Goal: Task Accomplishment & Management: Manage account settings

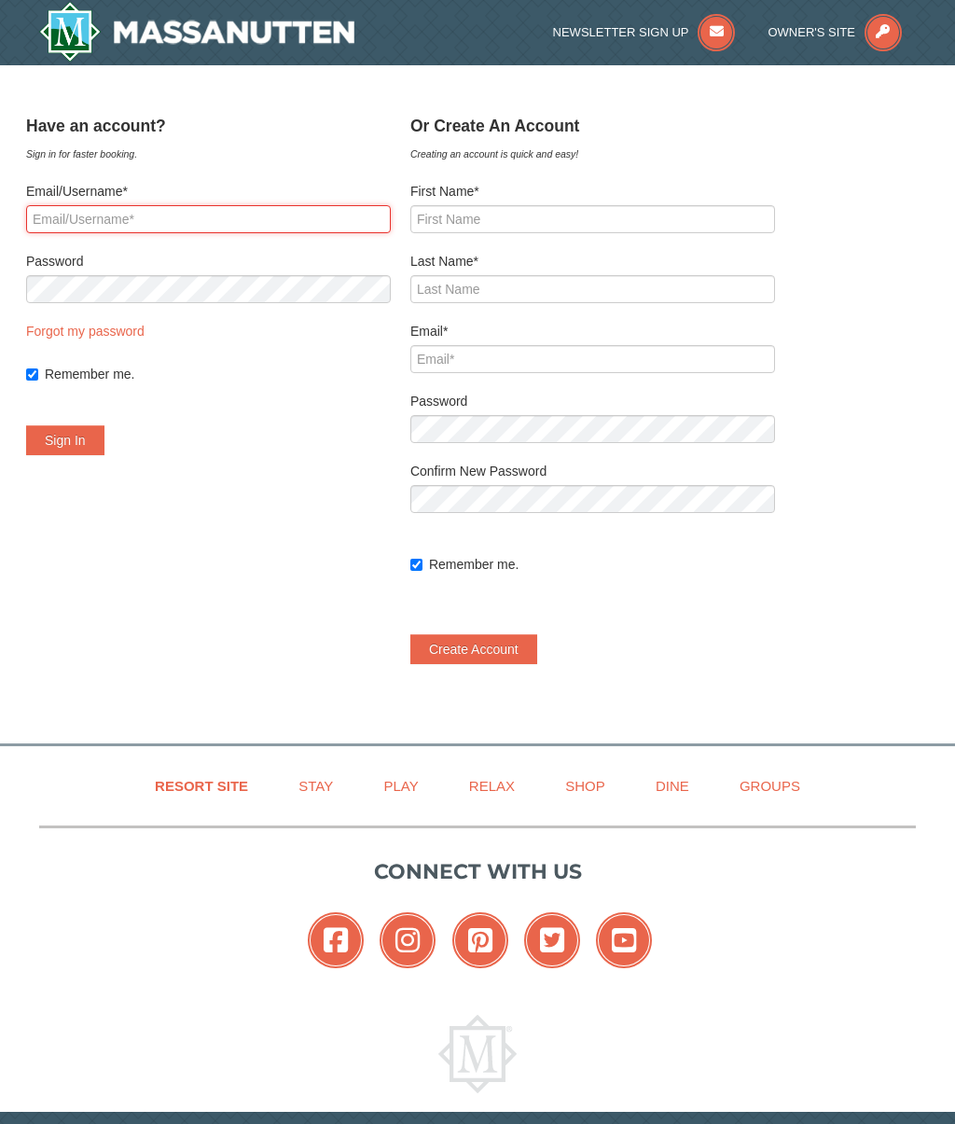
click at [184, 220] on input "Email/Username*" at bounding box center [208, 219] width 365 height 28
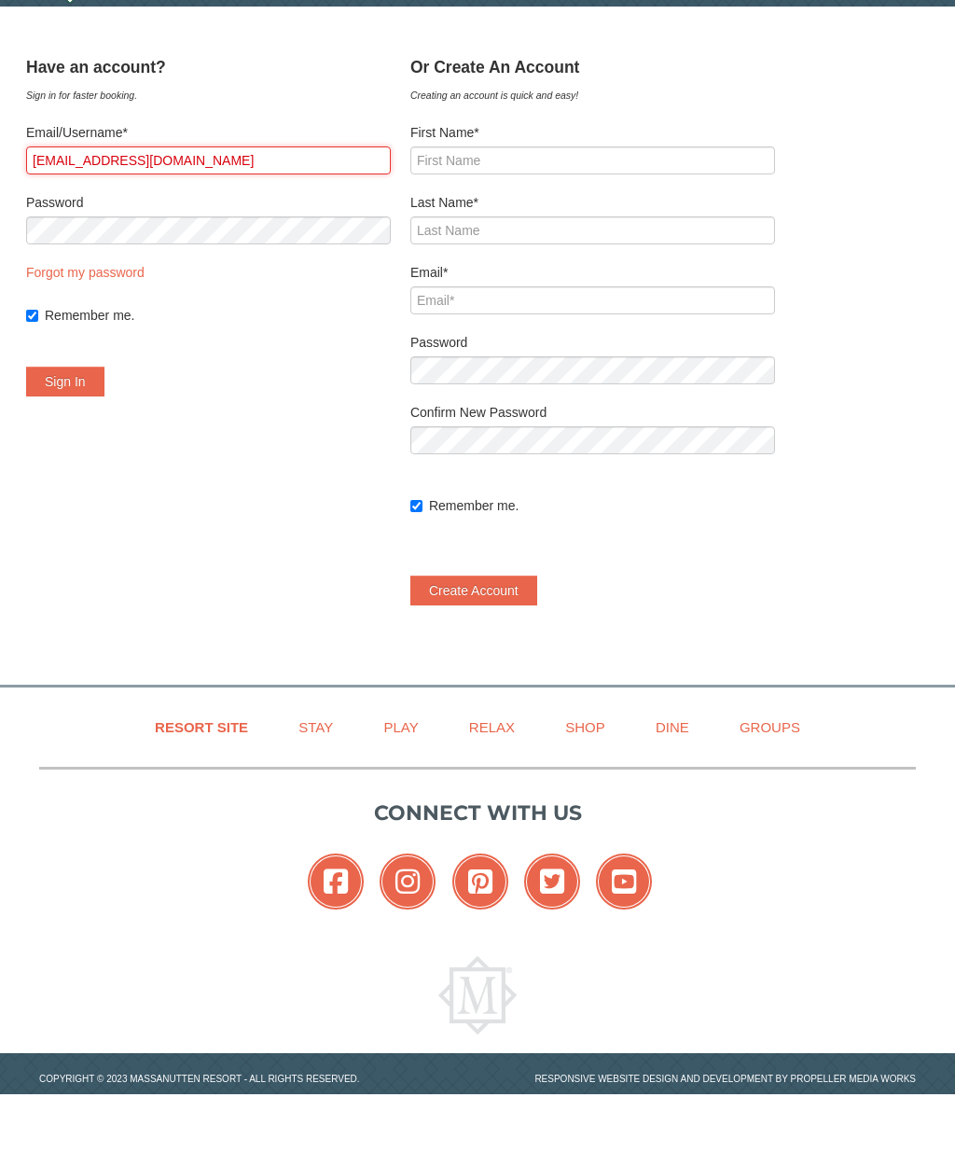
type input "[EMAIL_ADDRESS][DOMAIN_NAME]"
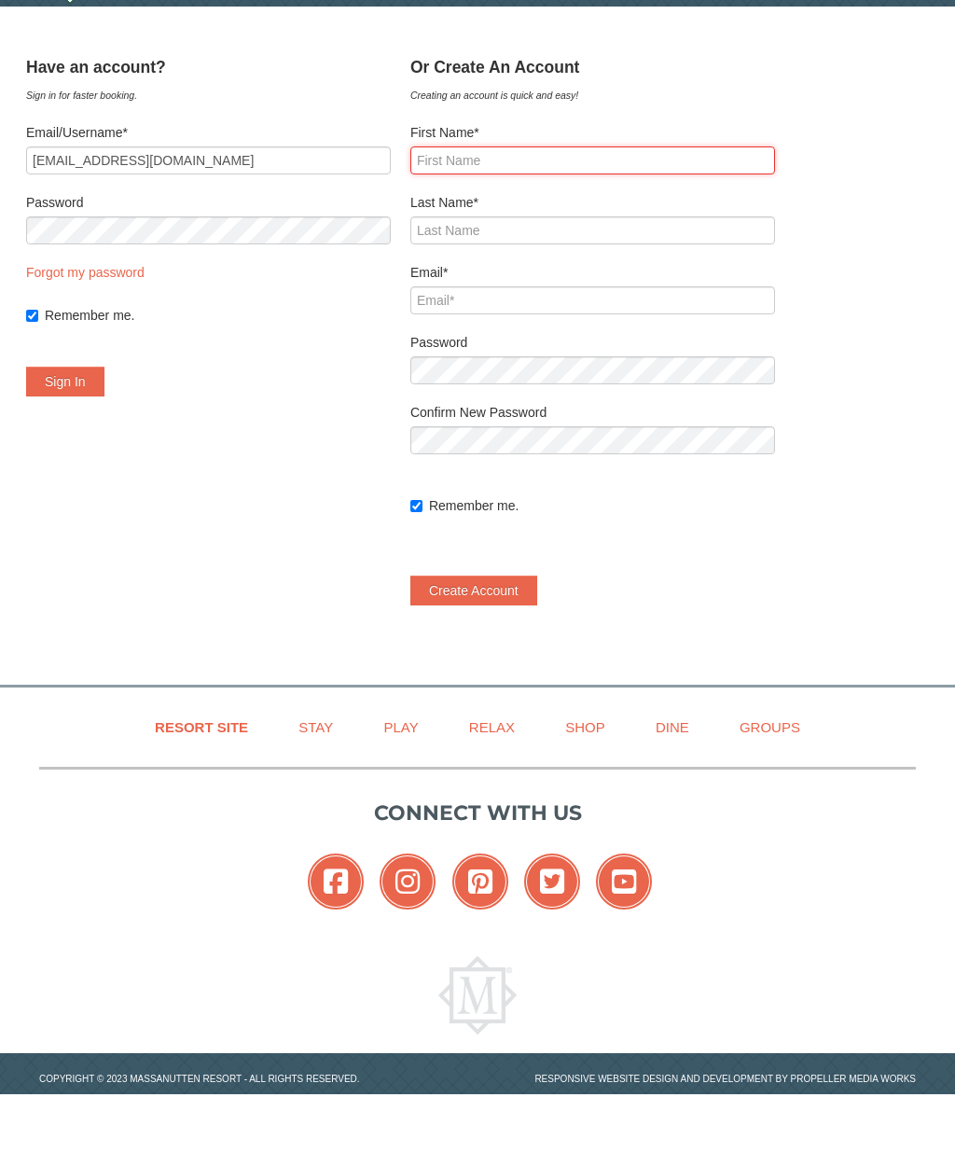
click at [524, 205] on input "First Name*" at bounding box center [592, 219] width 365 height 28
type input "[PERSON_NAME]"
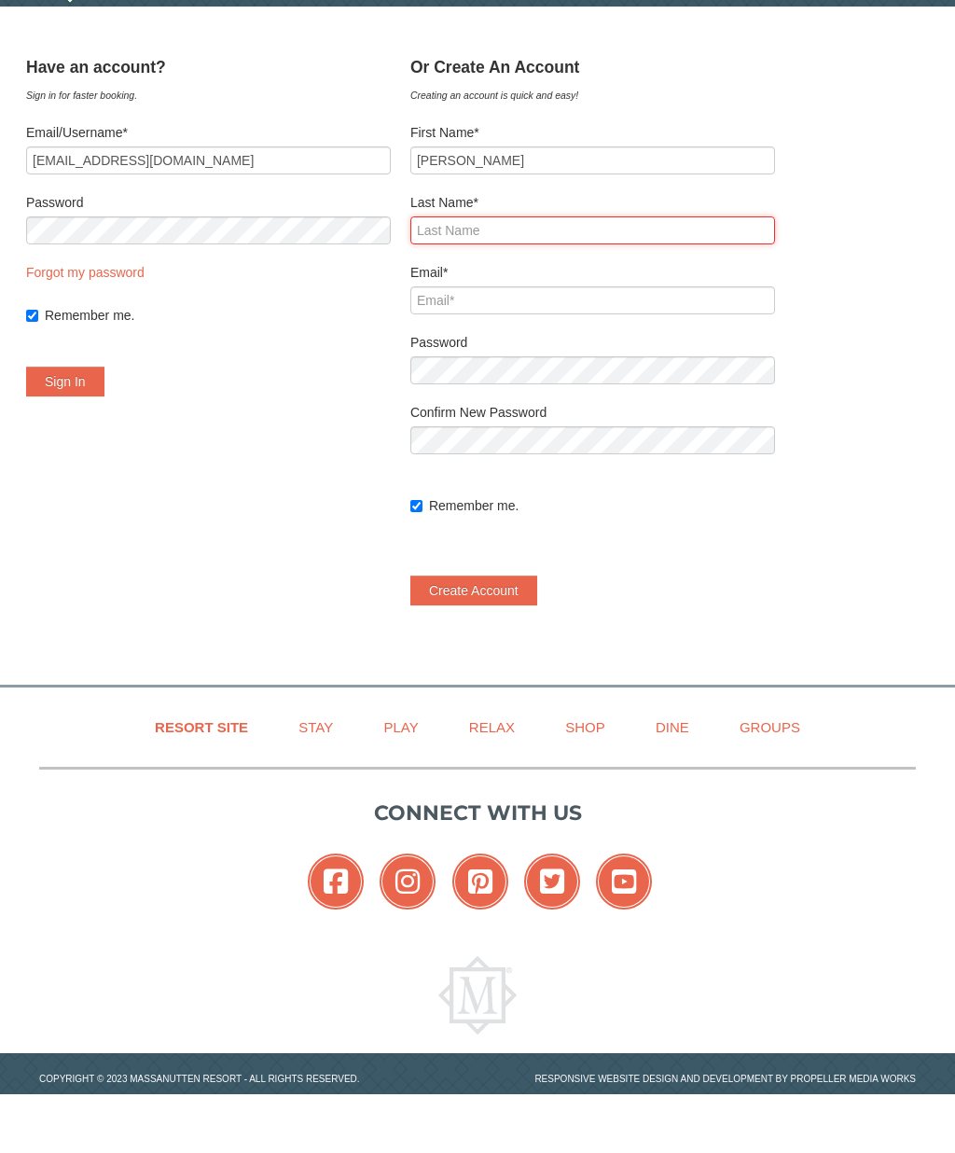
click at [573, 275] on input "Last Name*" at bounding box center [592, 289] width 365 height 28
type input "Brown"
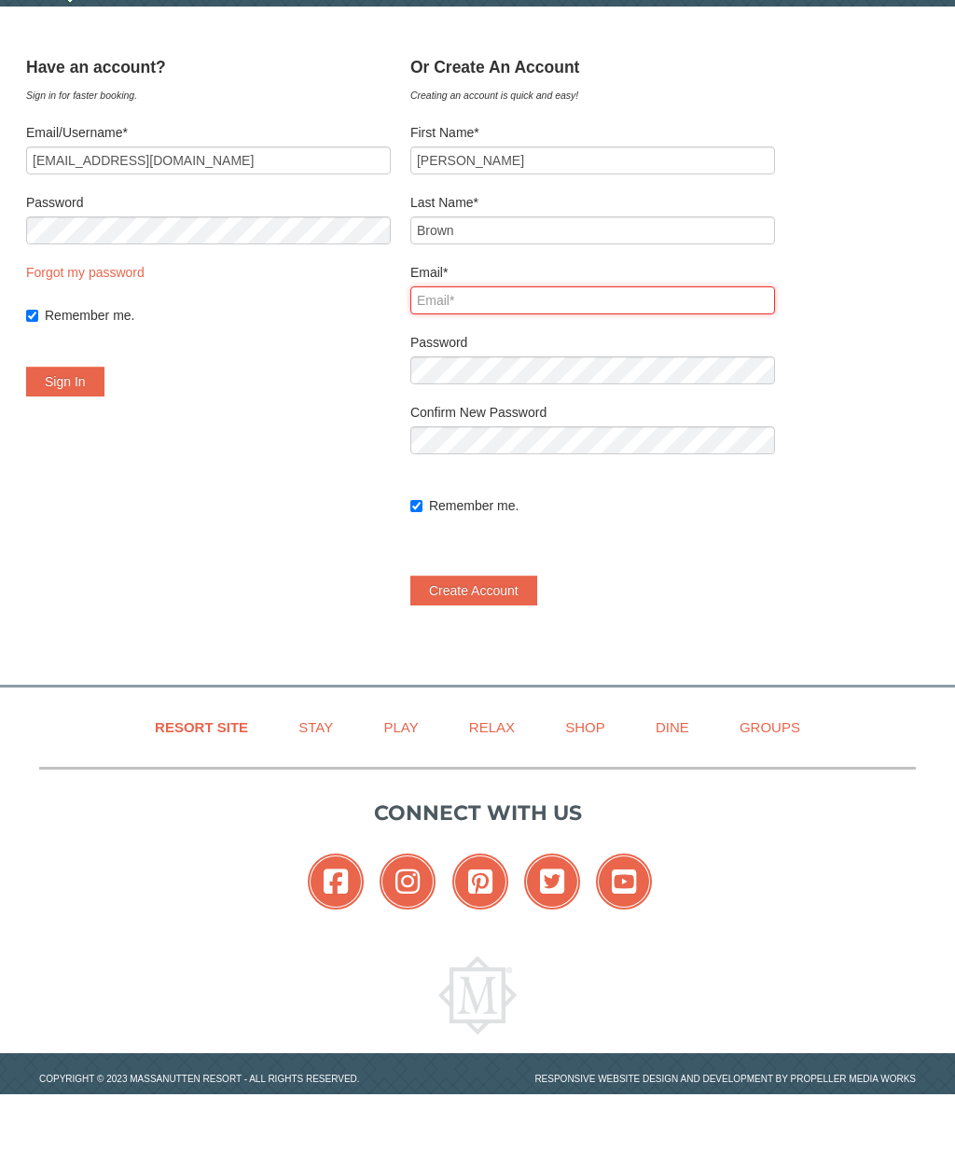
click at [599, 345] on input "Email*" at bounding box center [592, 359] width 365 height 28
type input "[EMAIL_ADDRESS][DOMAIN_NAME]"
click at [144, 324] on link "Forgot my password" at bounding box center [85, 331] width 118 height 15
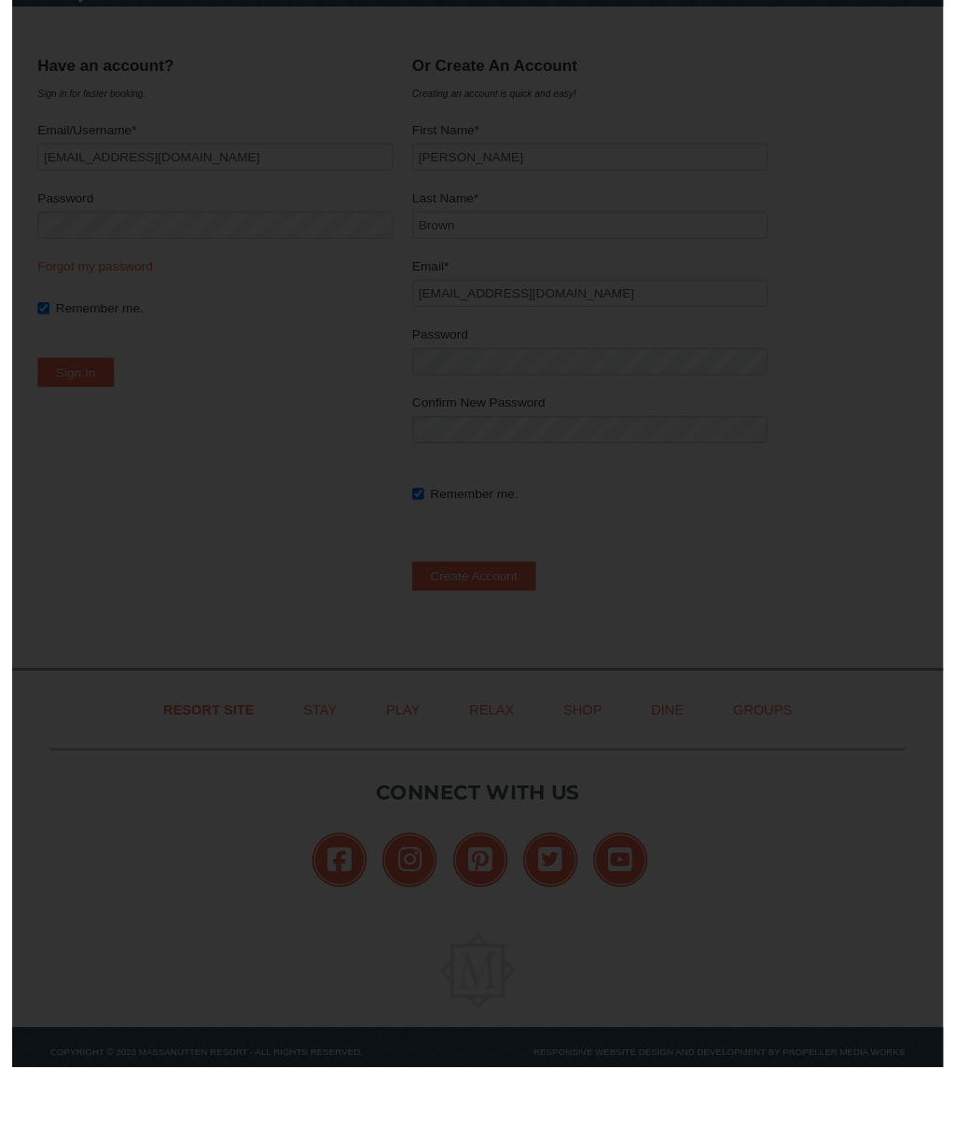
scroll to position [59, 0]
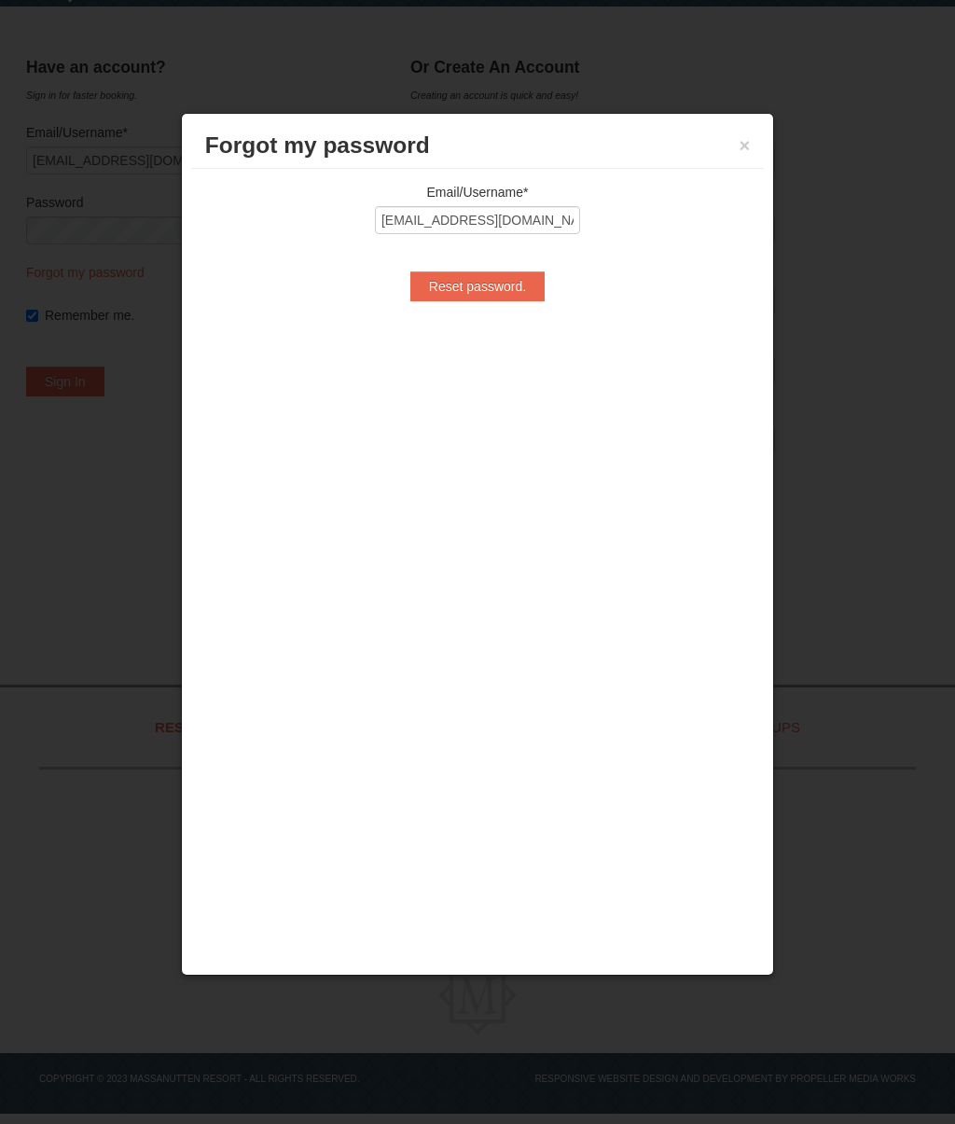
click at [515, 281] on input "Reset password." at bounding box center [477, 286] width 134 height 30
type input "Processing..."
type input "[EMAIL_ADDRESS][DOMAIN_NAME]"
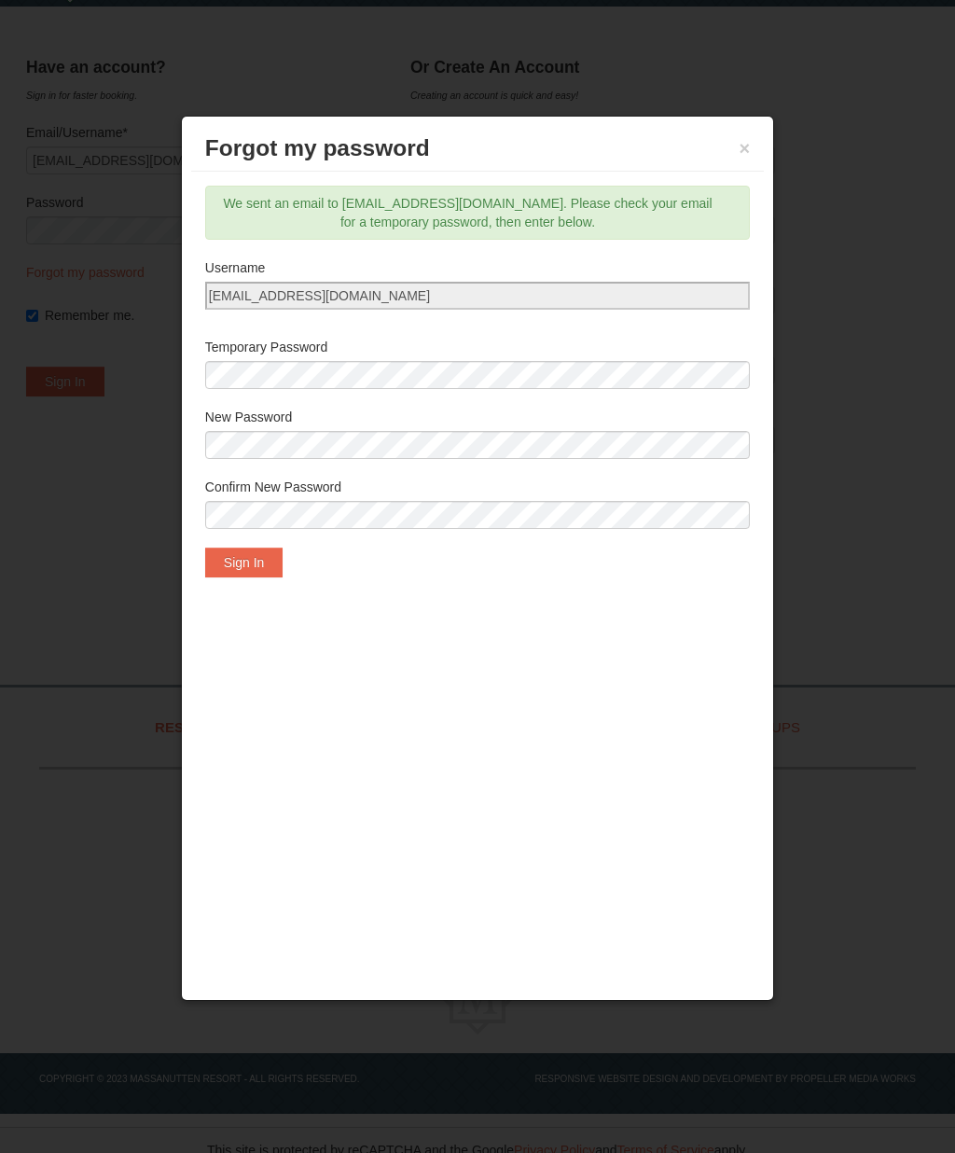
click at [276, 558] on button "Sign In" at bounding box center [244, 563] width 78 height 30
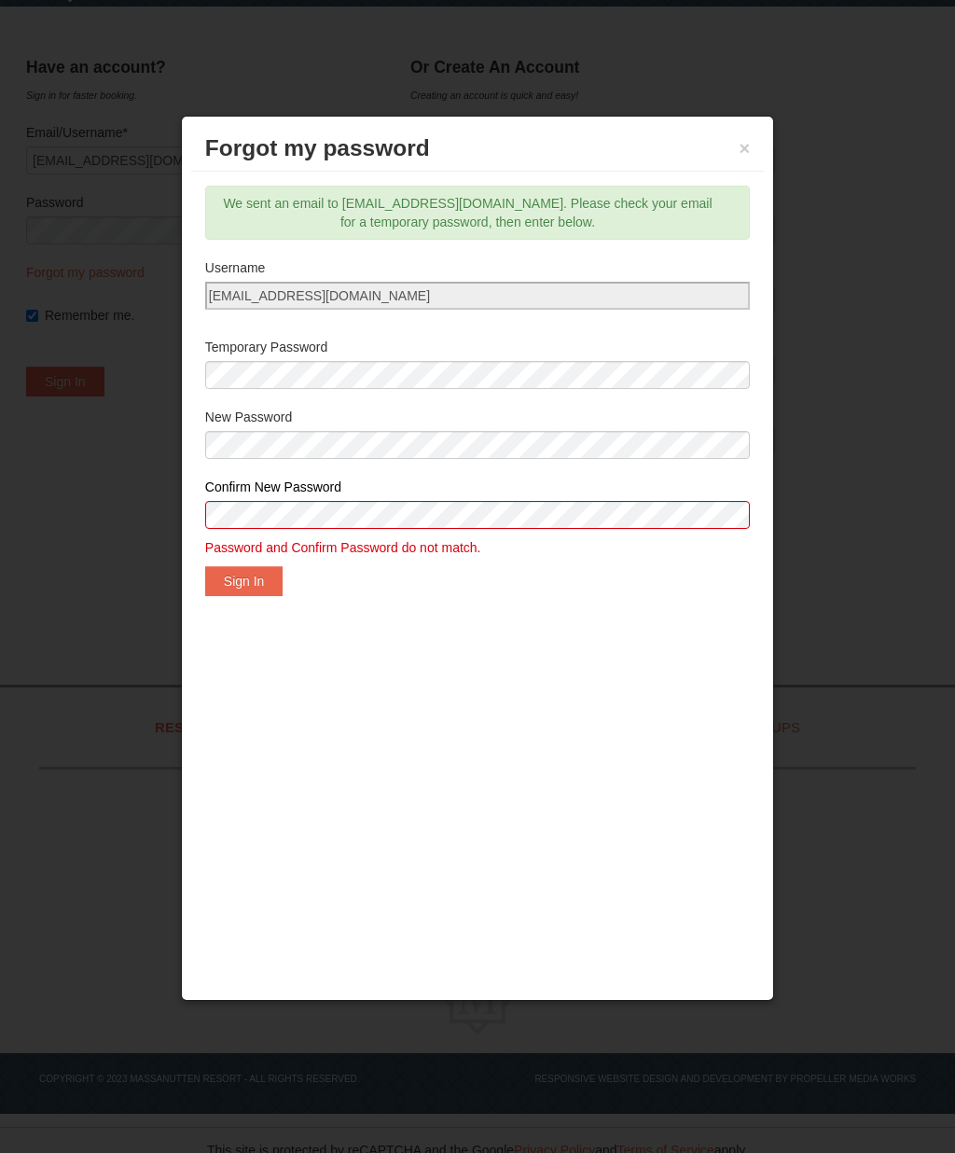
click at [267, 573] on button "Sign In" at bounding box center [244, 581] width 78 height 30
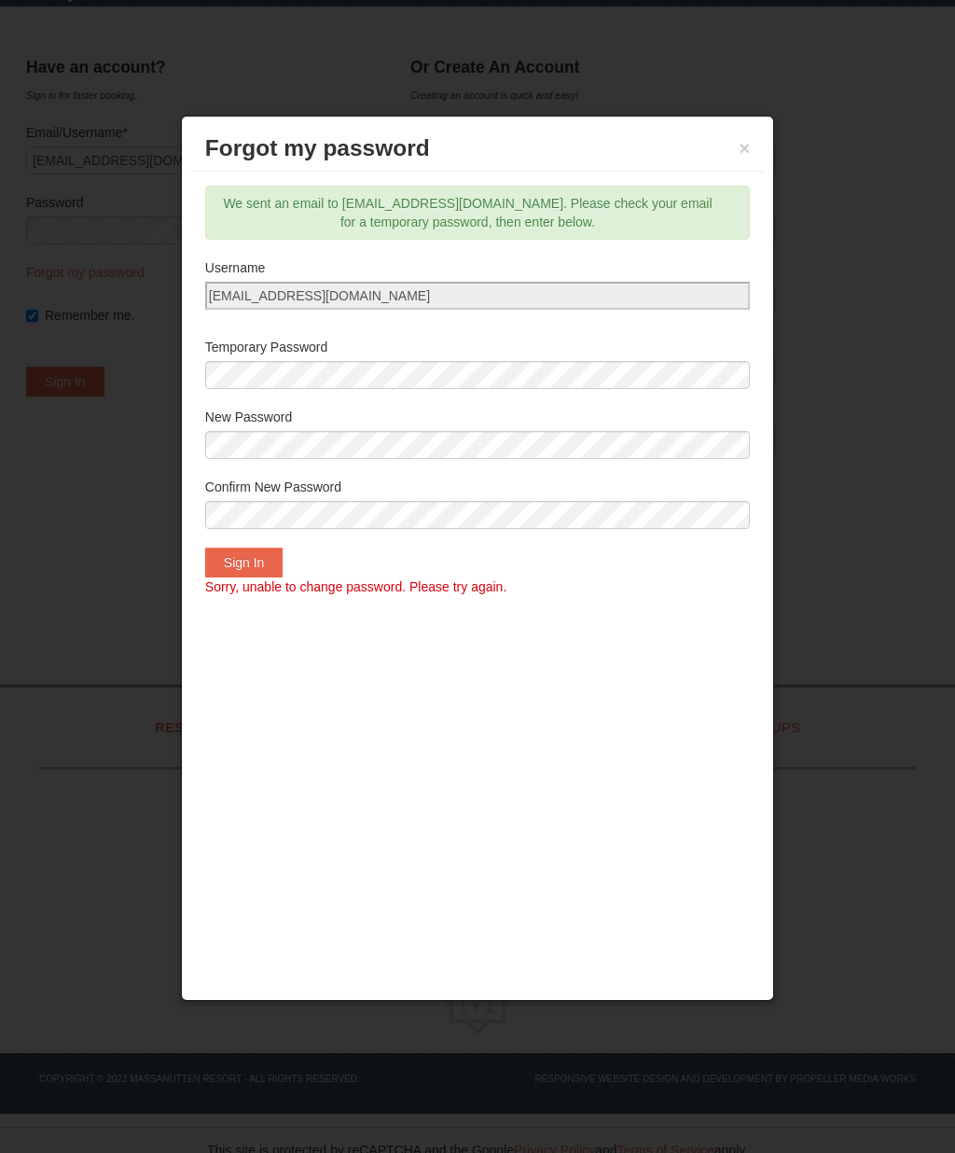
click at [261, 568] on button "Sign In" at bounding box center [244, 563] width 78 height 30
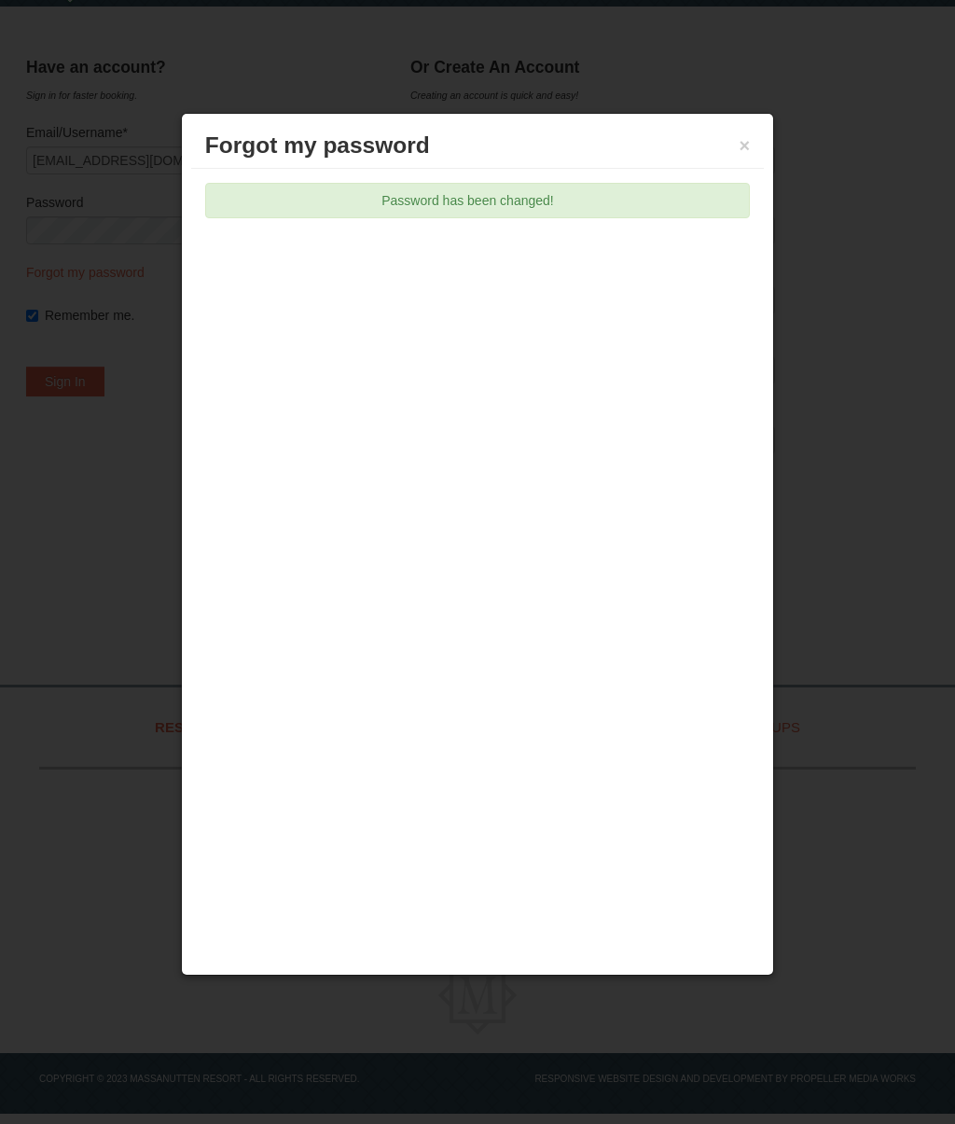
click at [529, 193] on div "Password has been changed!" at bounding box center [477, 200] width 545 height 35
click at [480, 194] on div "Password has been changed!" at bounding box center [477, 200] width 545 height 35
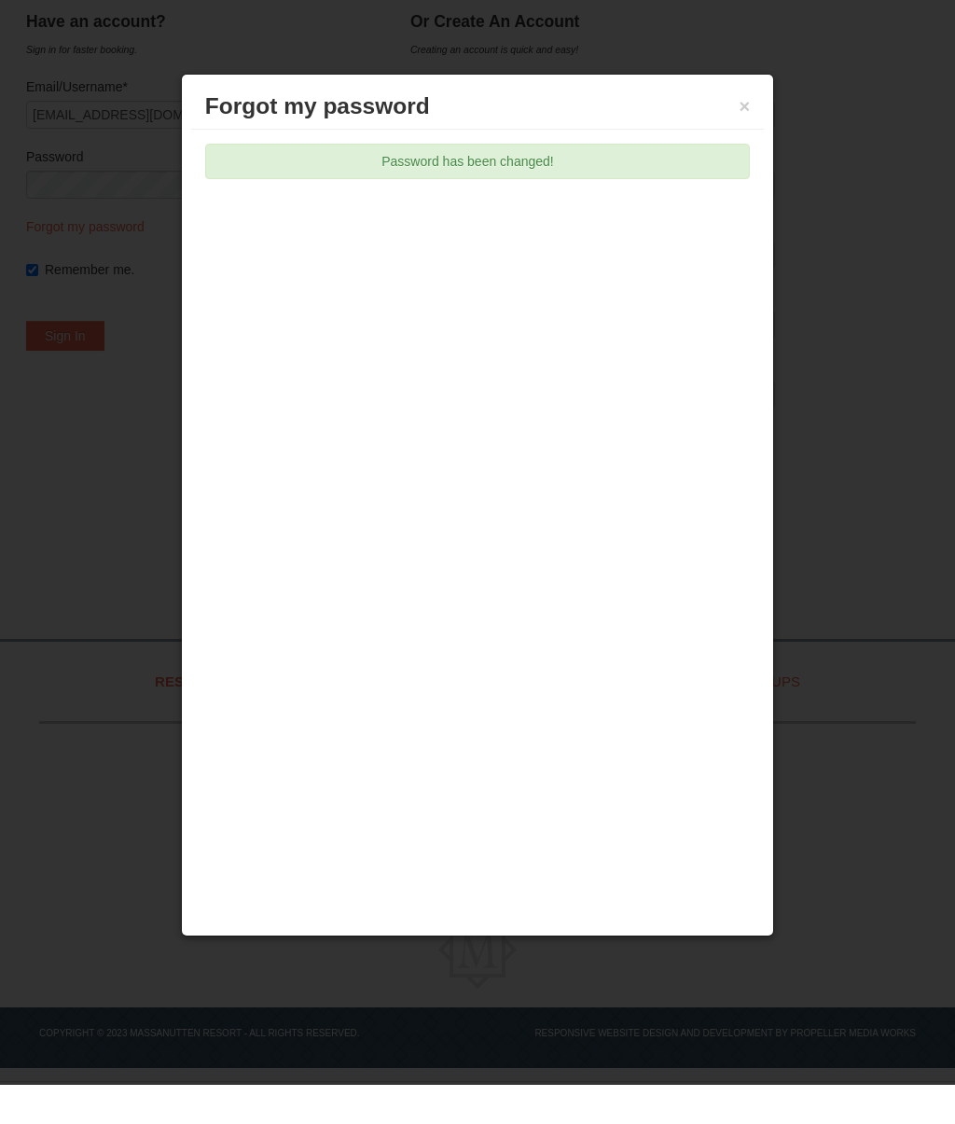
scroll to position [107, 0]
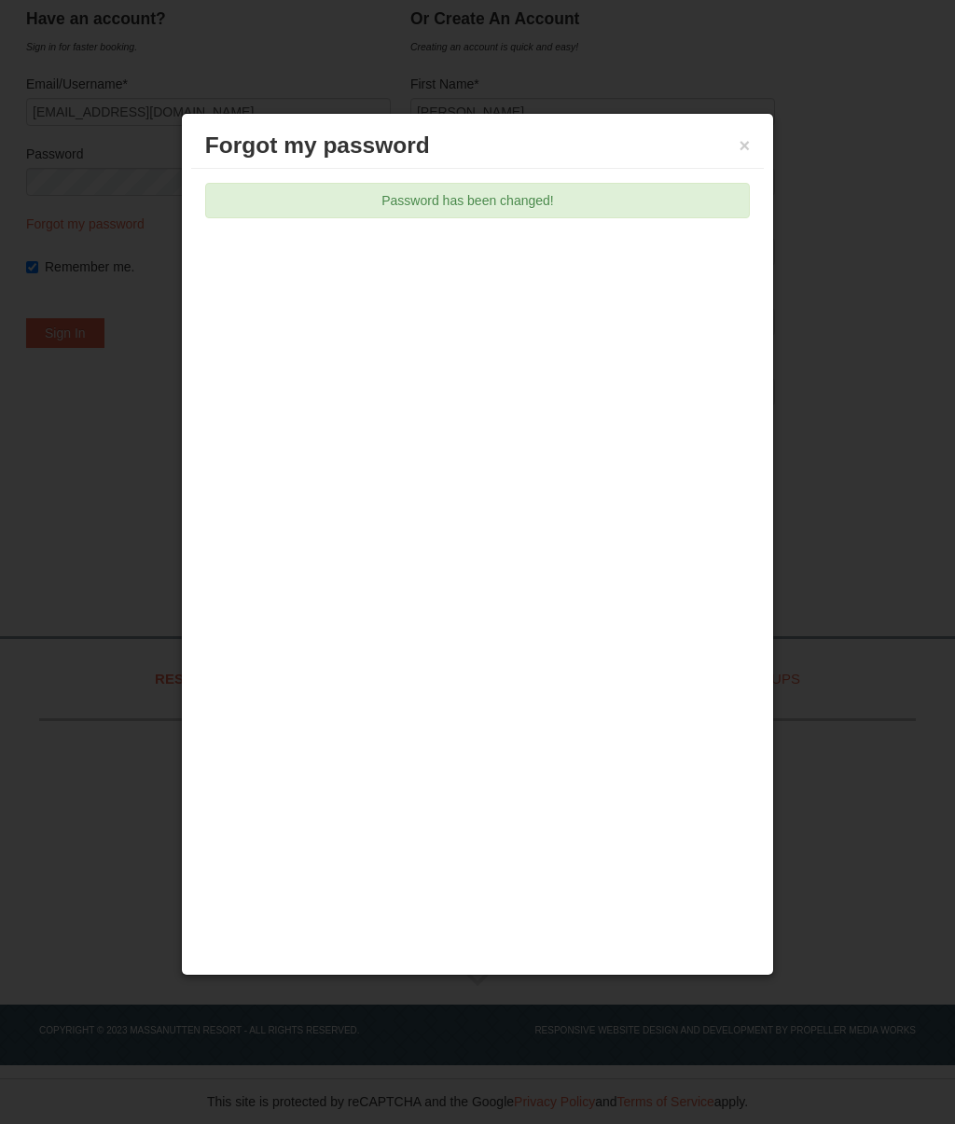
click at [501, 189] on div "Password has been changed!" at bounding box center [477, 200] width 545 height 35
click at [502, 207] on div "Password has been changed!" at bounding box center [477, 200] width 545 height 35
click at [747, 136] on button "×" at bounding box center [745, 145] width 11 height 19
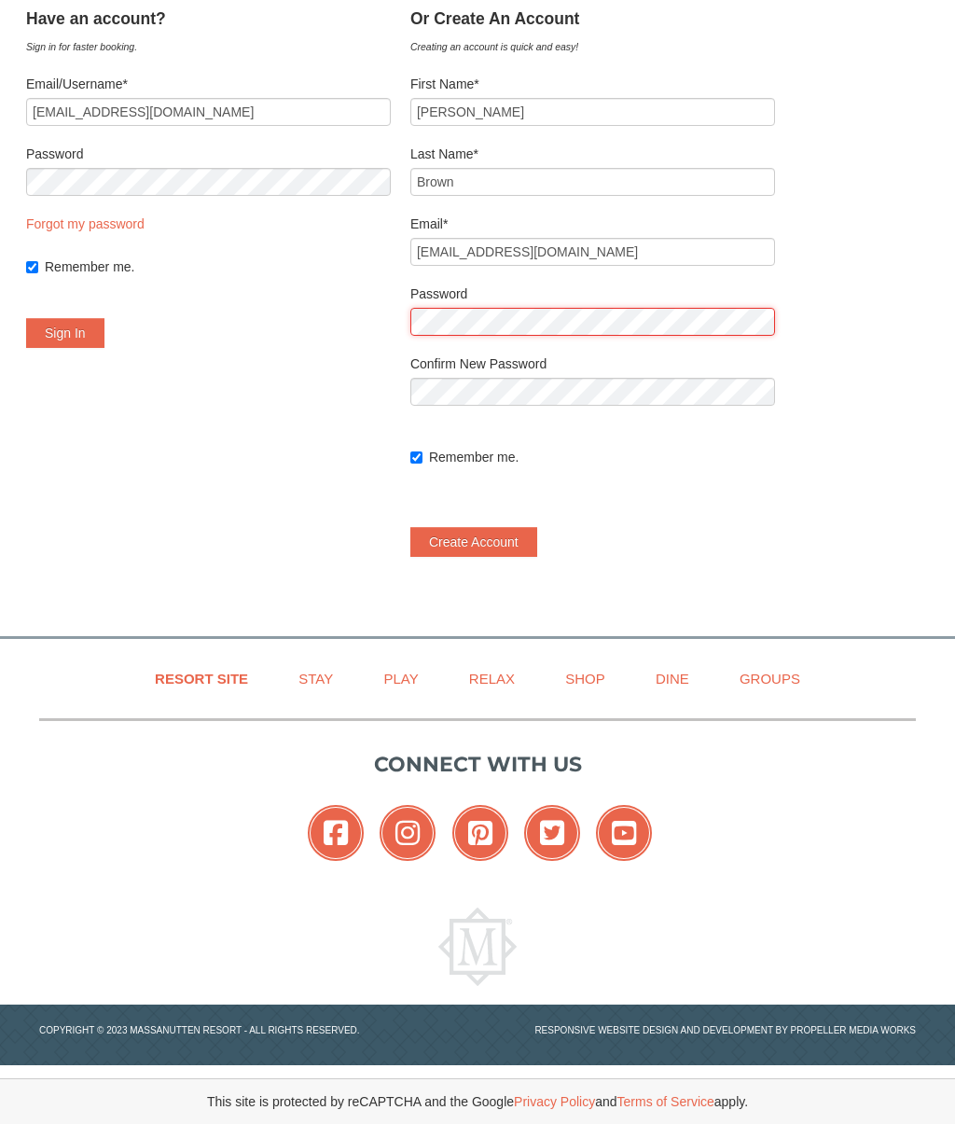
scroll to position [78, 0]
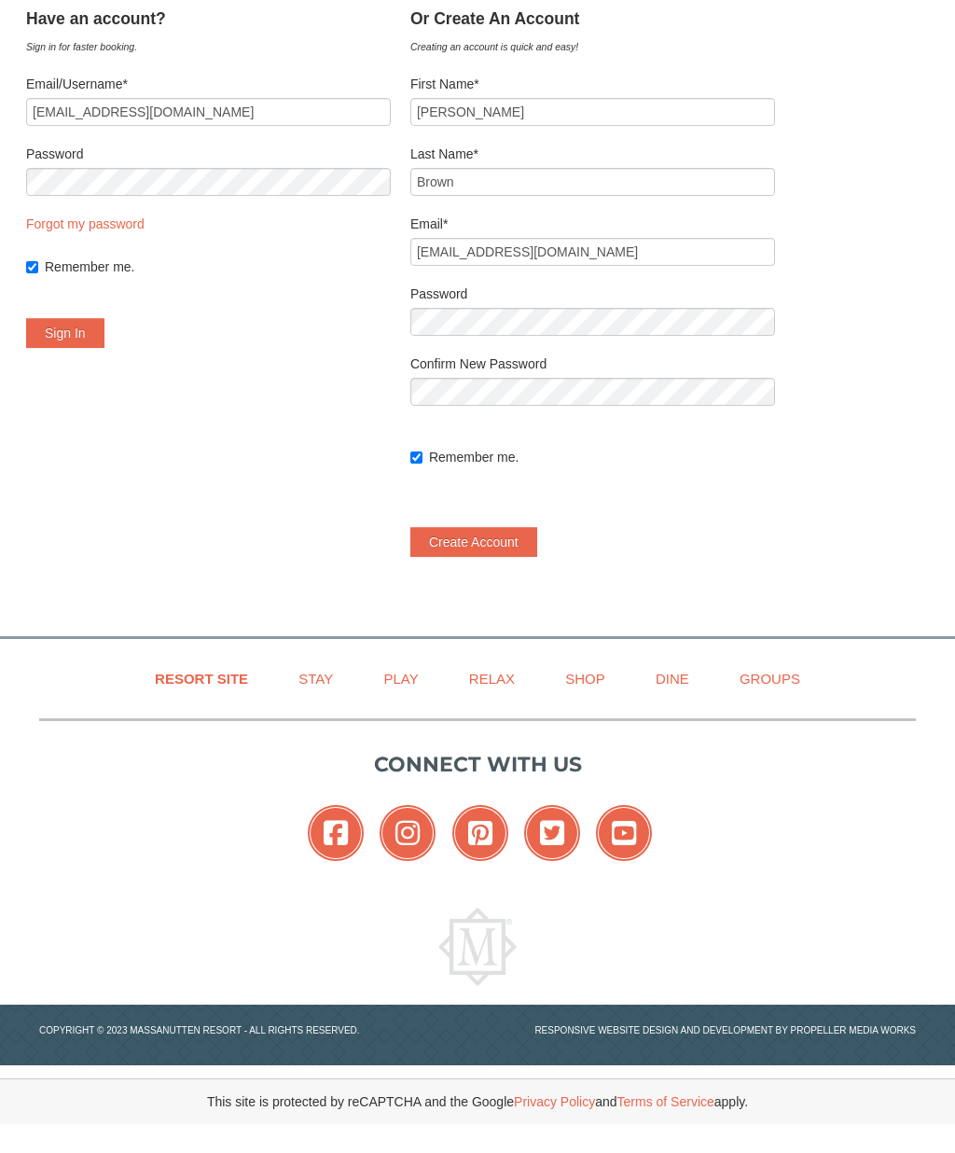
click at [537, 556] on button "Create Account" at bounding box center [473, 571] width 127 height 30
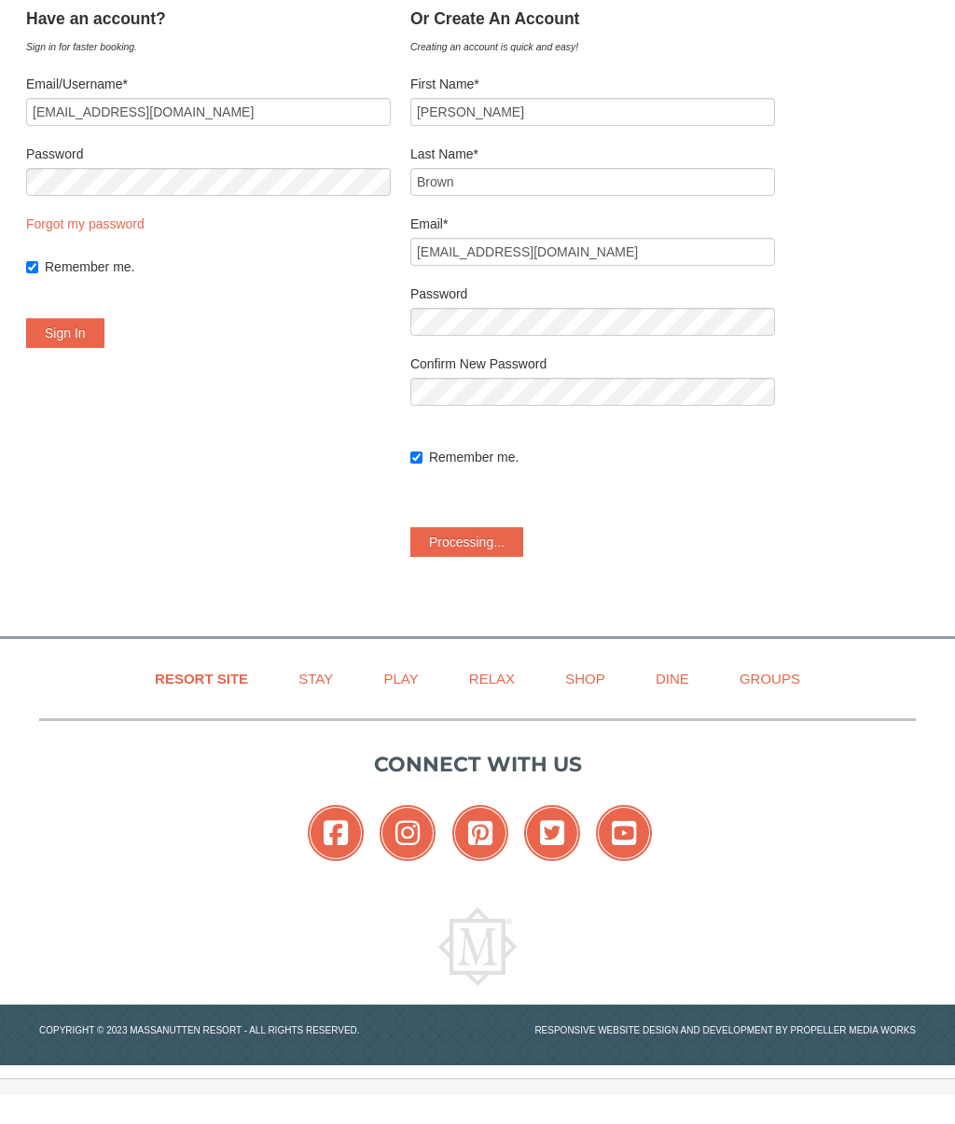
scroll to position [107, 0]
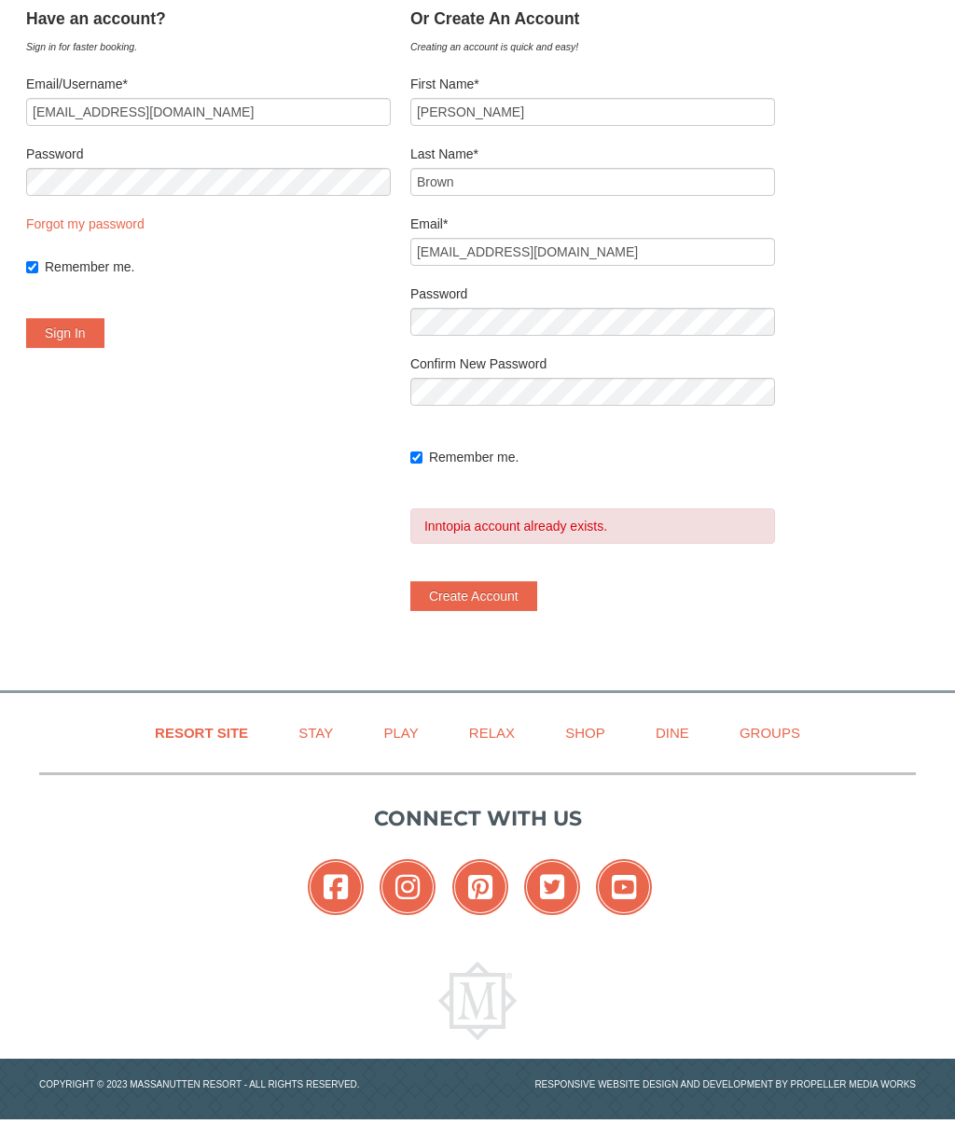
click at [599, 521] on div "Inntopia account already exists." at bounding box center [592, 525] width 365 height 35
click at [535, 451] on label "Remember me." at bounding box center [602, 457] width 346 height 19
click at [423, 452] on input "Remember me." at bounding box center [416, 458] width 12 height 12
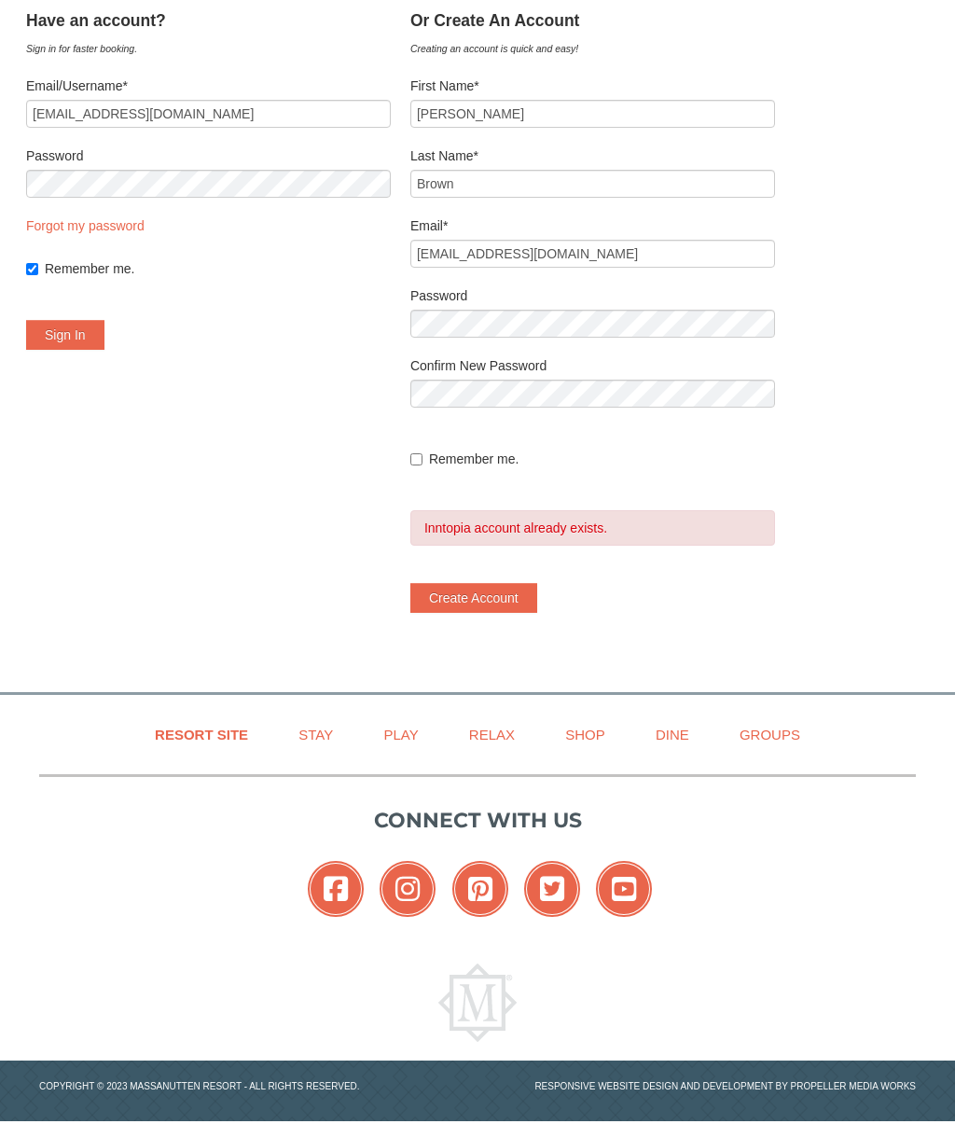
click at [466, 438] on label at bounding box center [592, 435] width 365 height 19
click at [423, 466] on input "Remember me." at bounding box center [416, 459] width 12 height 12
checkbox input "true"
click at [509, 834] on p "Connect with us" at bounding box center [477, 820] width 877 height 31
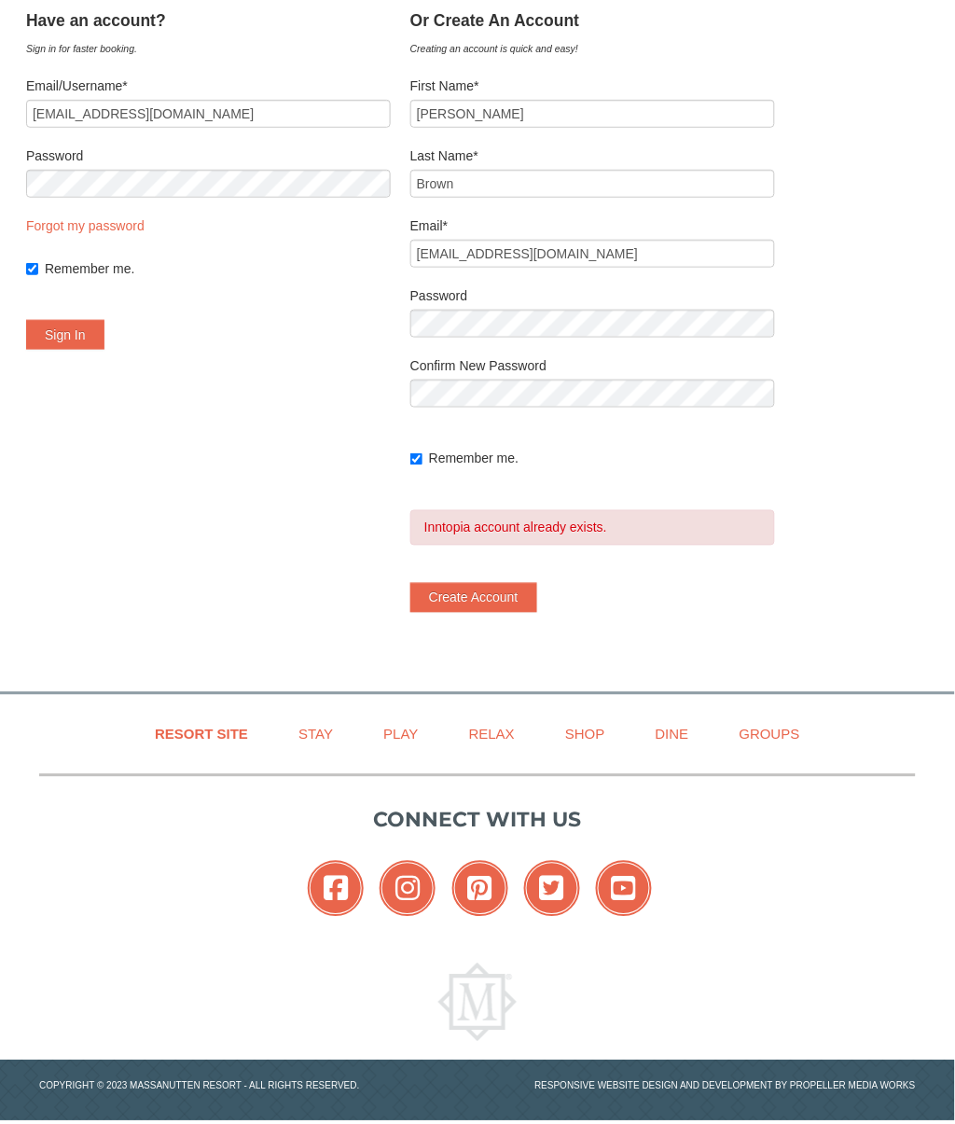
scroll to position [116, 0]
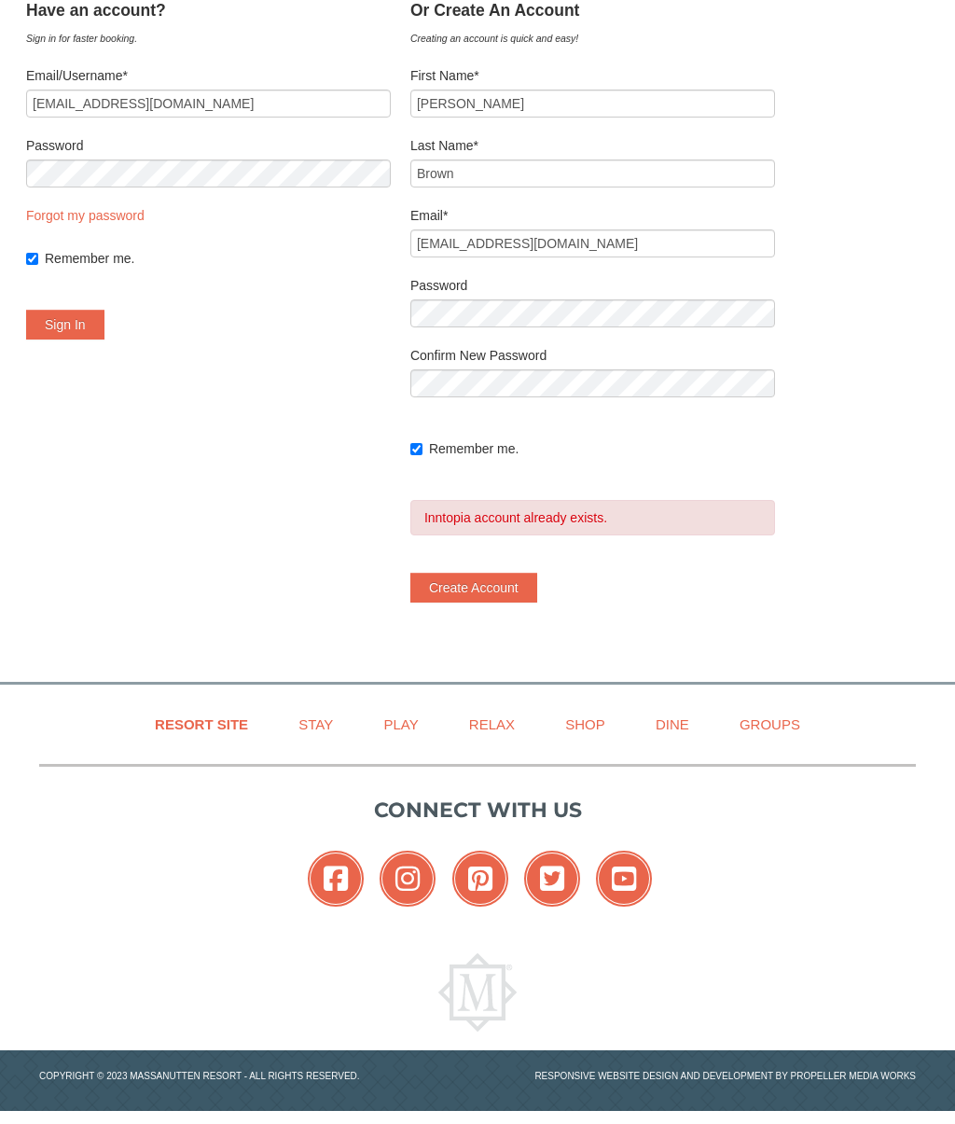
click at [99, 149] on label "Password" at bounding box center [208, 145] width 365 height 19
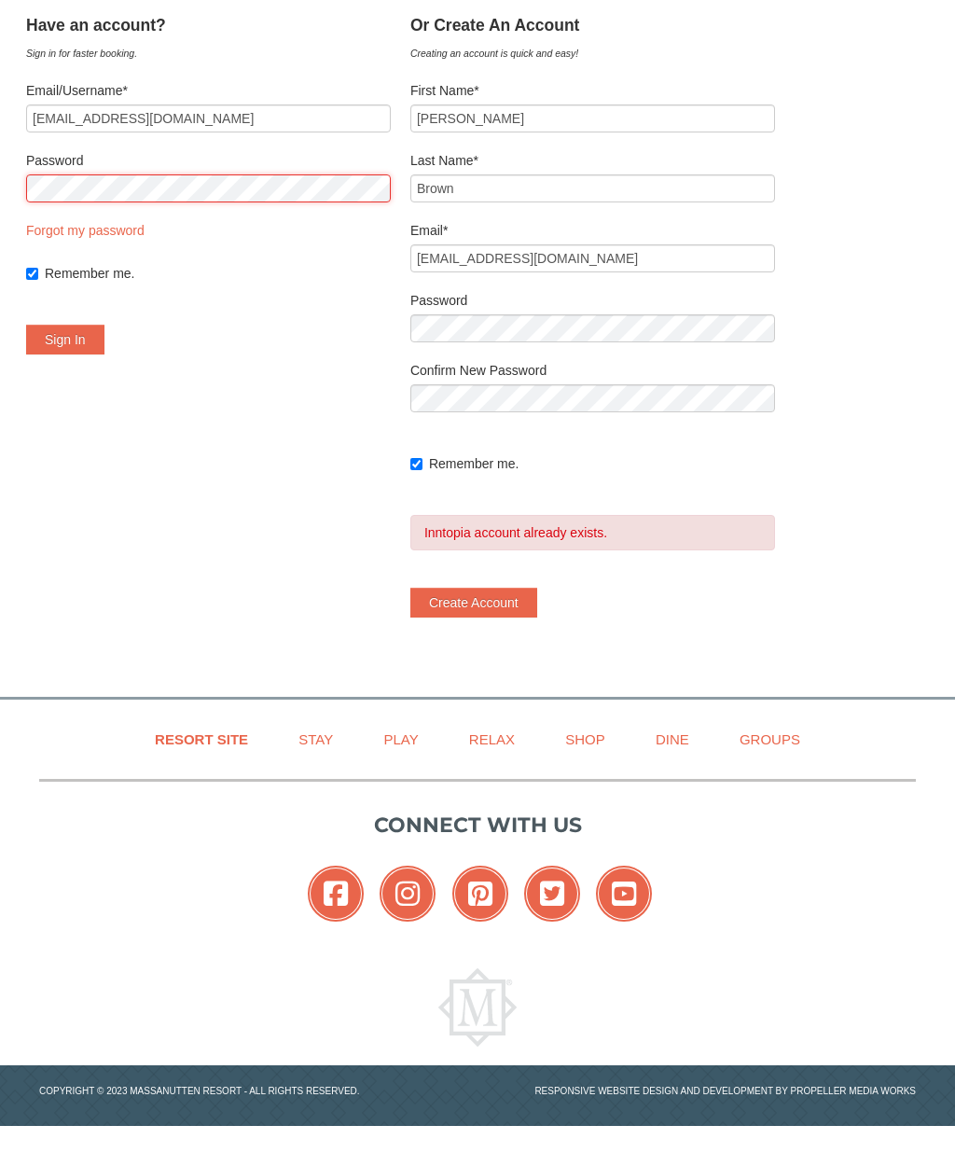
scroll to position [115, 0]
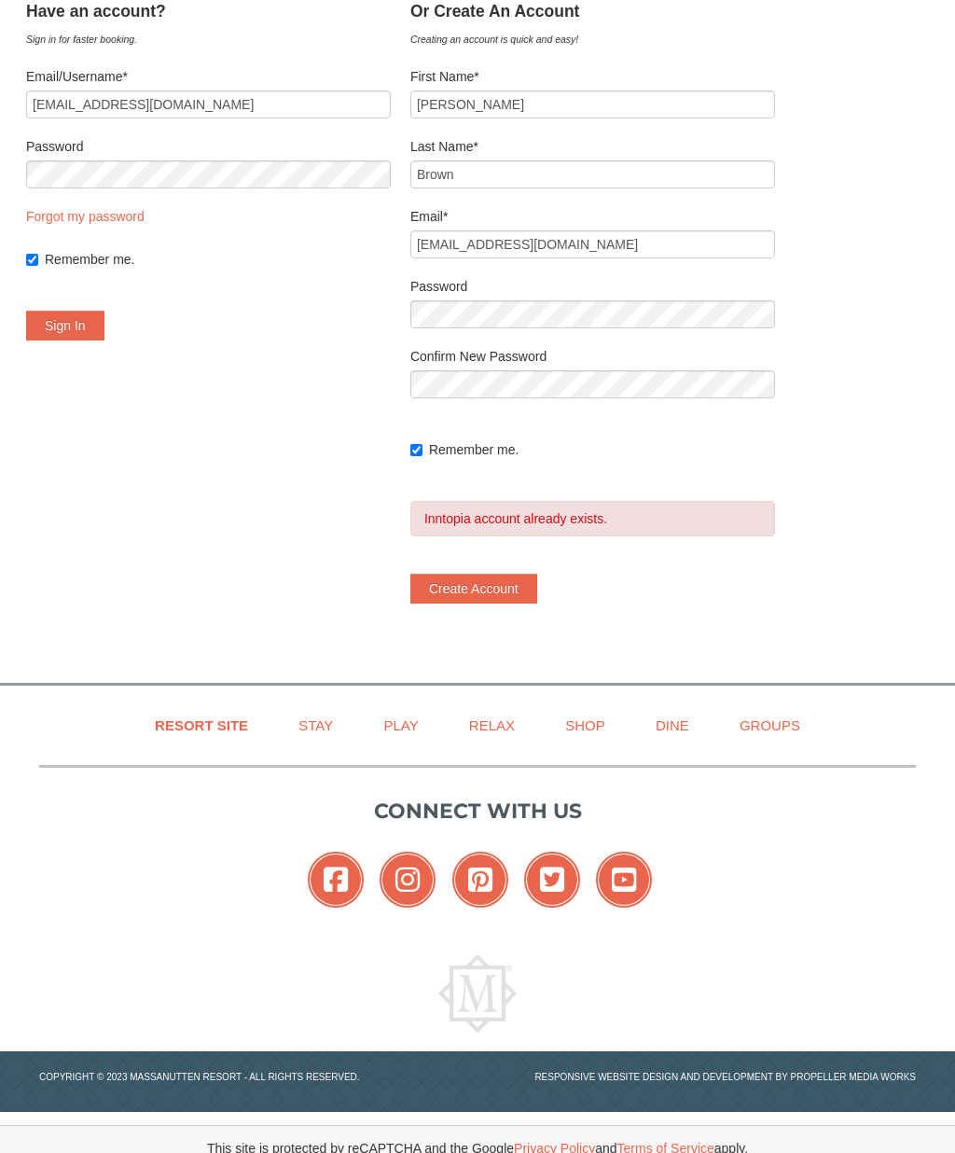
click at [102, 319] on button "Sign In" at bounding box center [65, 326] width 78 height 30
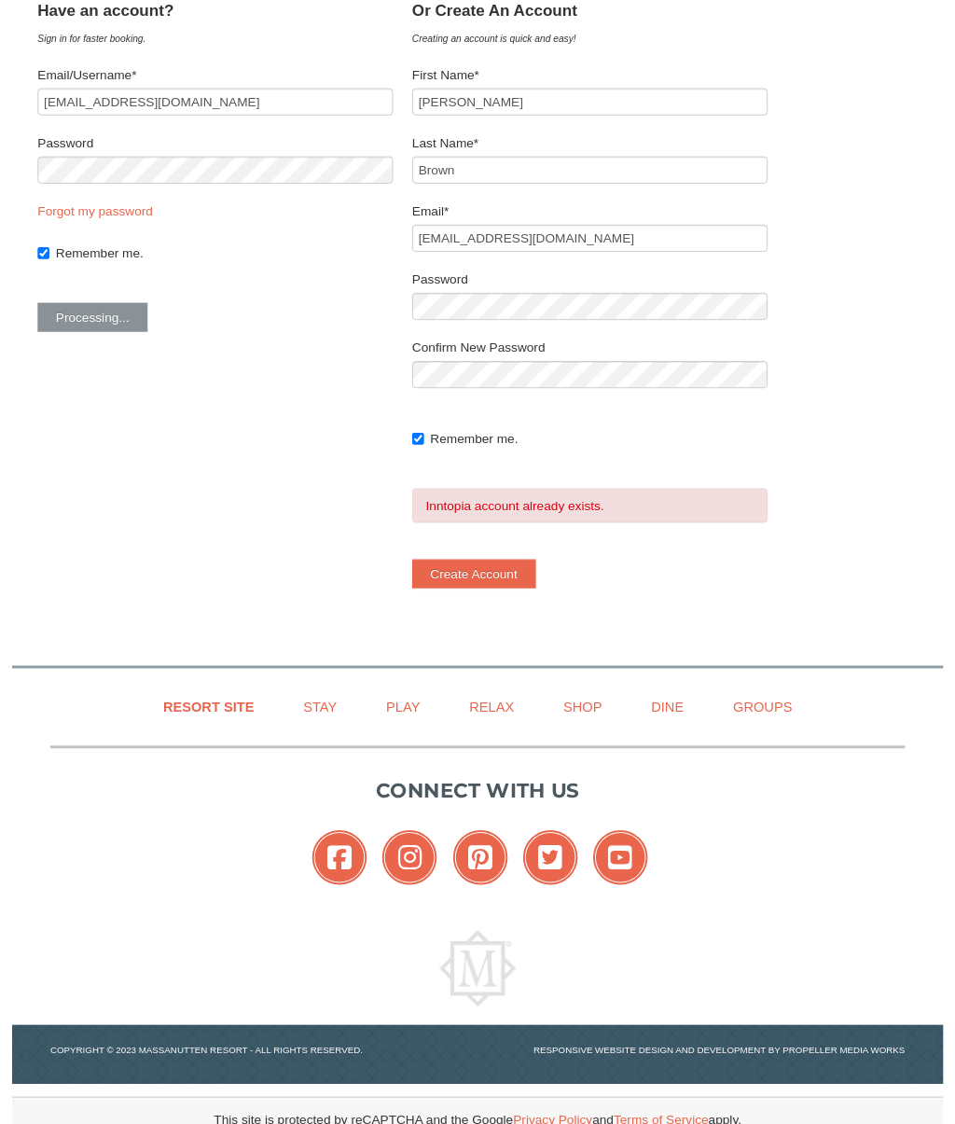
scroll to position [116, 0]
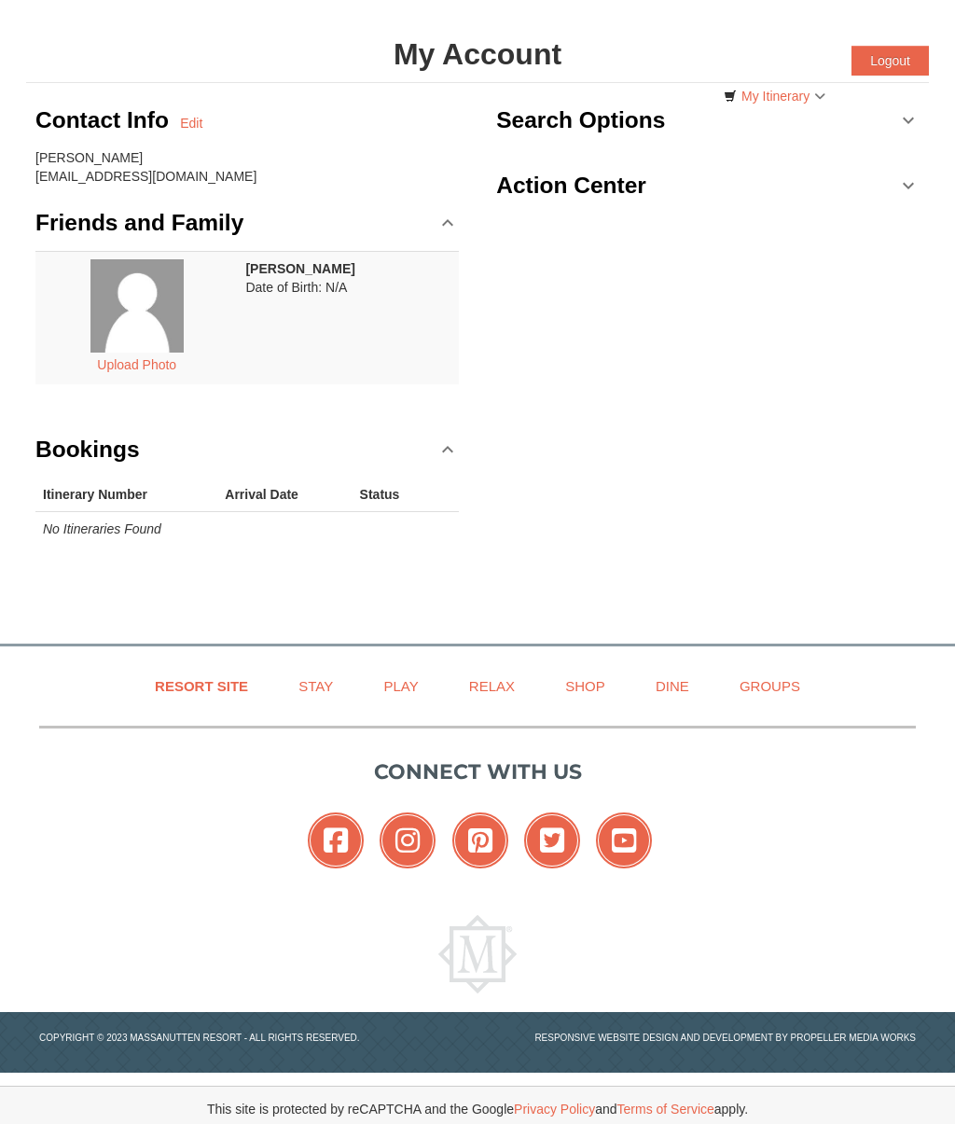
scroll to position [89, 0]
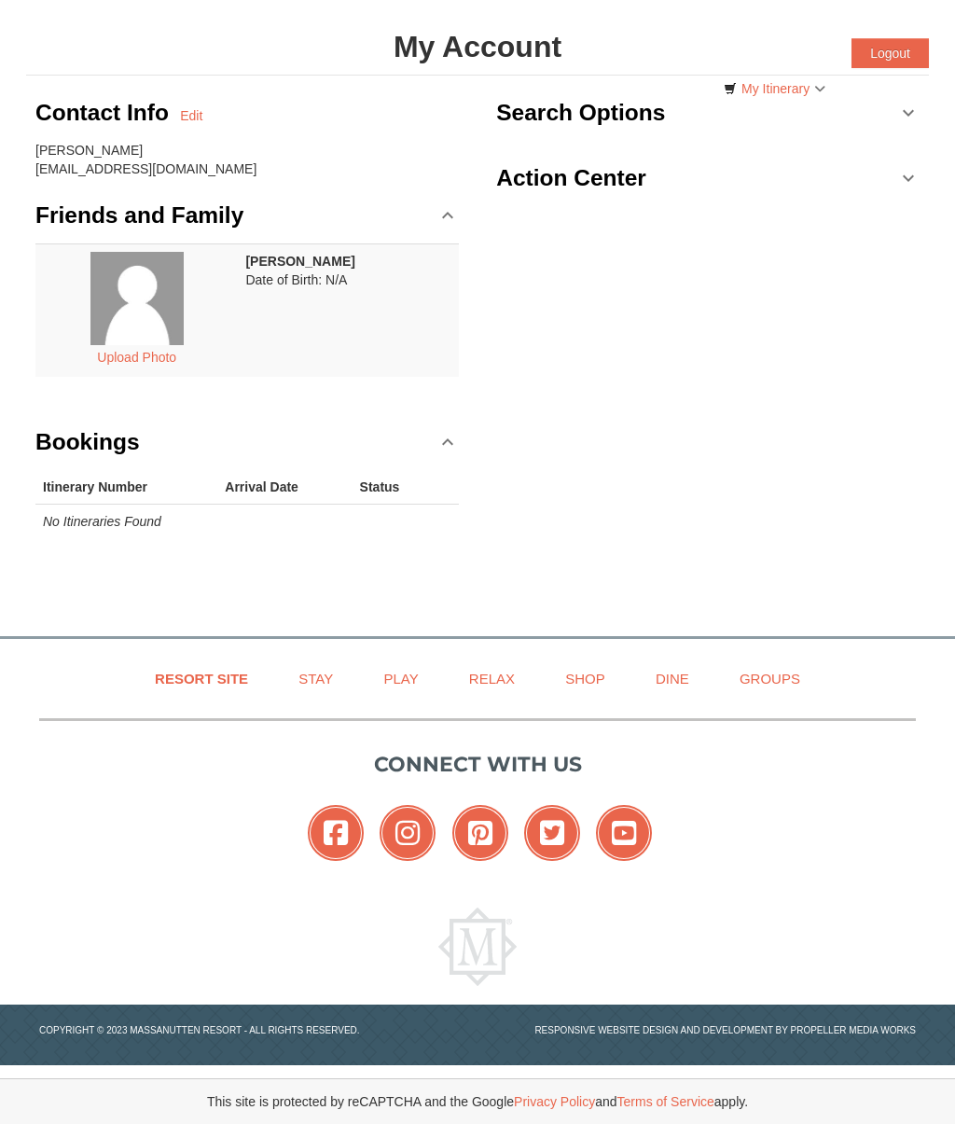
click at [911, 178] on link "Action Center" at bounding box center [708, 178] width 424 height 56
click at [509, 40] on h1 "My Account" at bounding box center [477, 46] width 903 height 37
click at [636, 179] on h3 "Action Center" at bounding box center [571, 178] width 150 height 37
click at [637, 840] on icon at bounding box center [624, 833] width 56 height 56
click at [458, 433] on link "Bookings" at bounding box center [247, 442] width 424 height 56
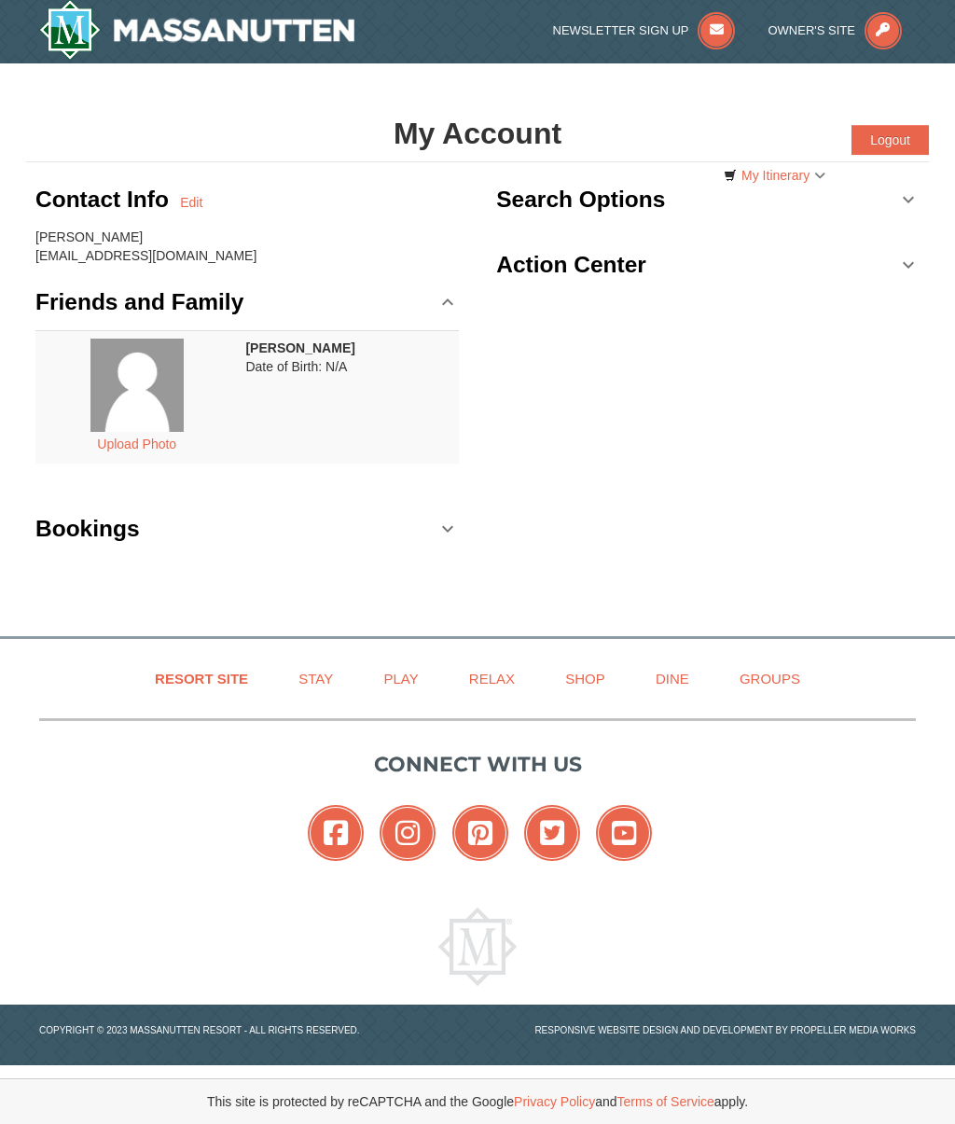
scroll to position [2, 0]
click at [913, 265] on link "Action Center" at bounding box center [708, 265] width 424 height 56
click at [456, 528] on link "Bookings" at bounding box center [247, 529] width 424 height 56
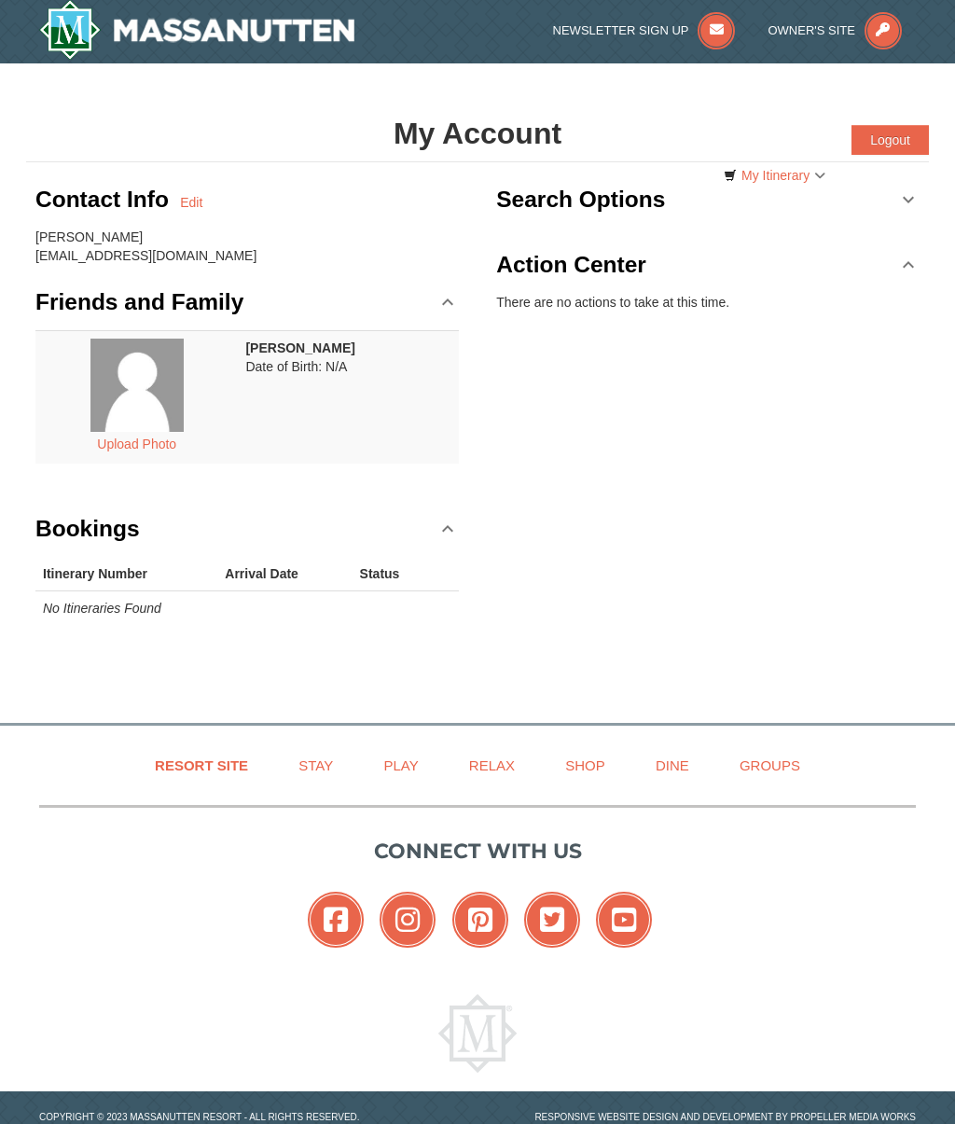
click at [216, 758] on link "Resort Site" at bounding box center [202, 765] width 140 height 42
